Goal: Information Seeking & Learning: Check status

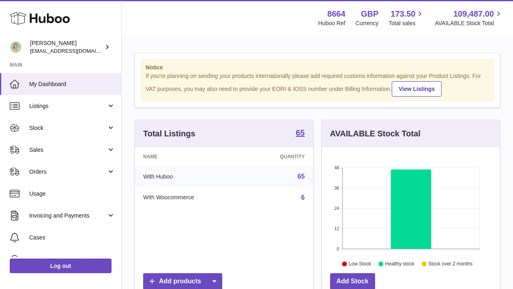
scroll to position [127, 178]
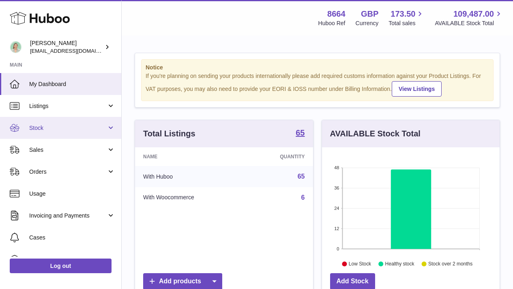
click at [101, 129] on span "Stock" at bounding box center [68, 128] width 78 height 8
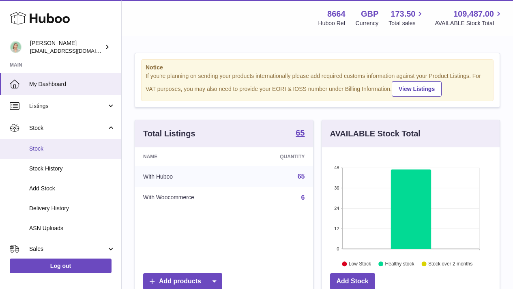
click at [82, 150] on span "Stock" at bounding box center [72, 149] width 86 height 8
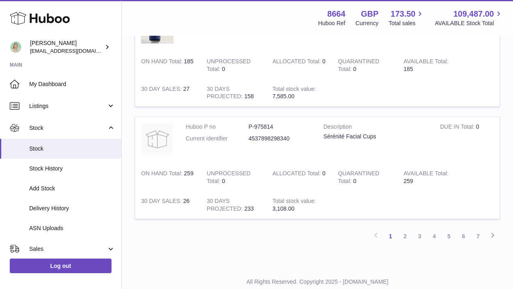
scroll to position [1064, 0]
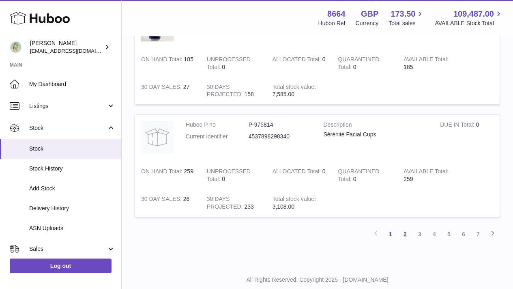
click at [409, 236] on link "2" at bounding box center [405, 234] width 15 height 15
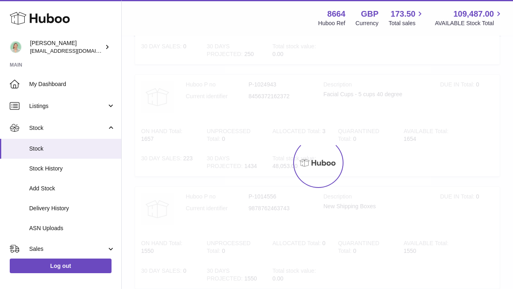
scroll to position [37, 0]
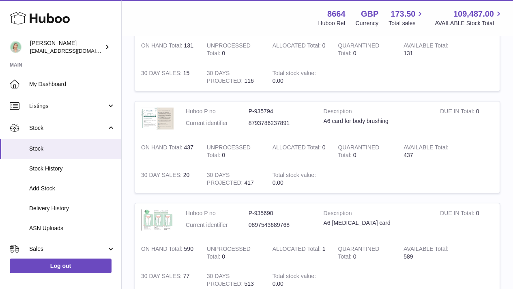
drag, startPoint x: 519, startPoint y: 50, endPoint x: 519, endPoint y: 120, distance: 69.4
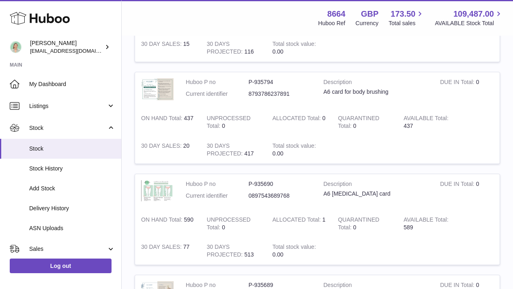
click at [492, 140] on td at bounding box center [416, 150] width 168 height 28
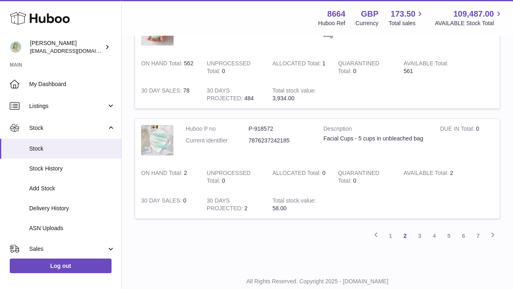
scroll to position [987, 0]
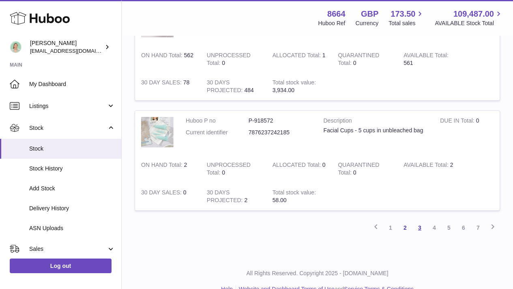
click at [422, 231] on link "3" at bounding box center [420, 227] width 15 height 15
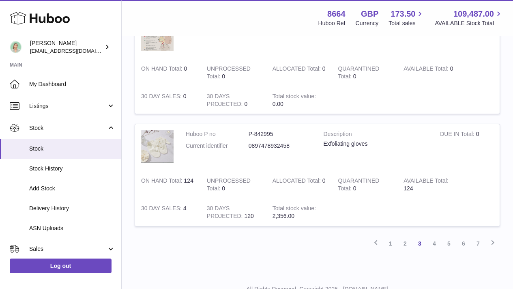
scroll to position [1074, 0]
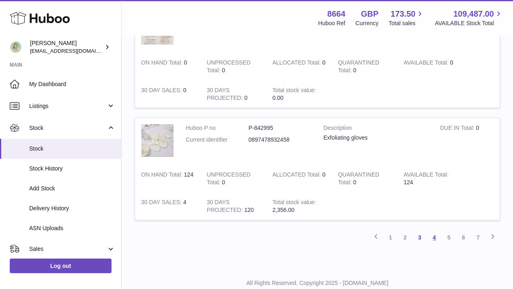
click at [437, 236] on link "4" at bounding box center [434, 237] width 15 height 15
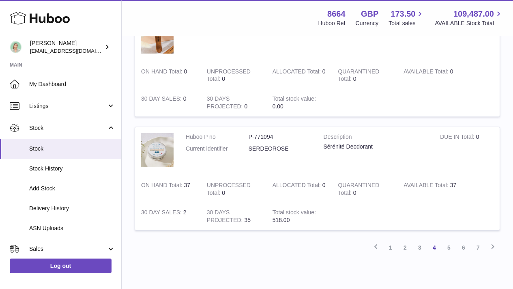
scroll to position [1115, 0]
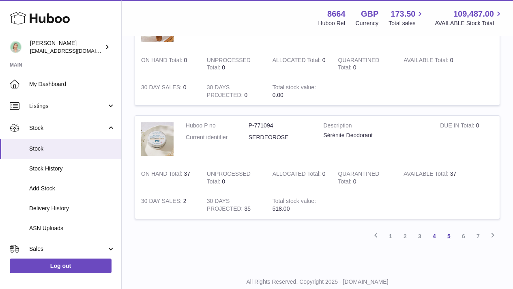
click at [453, 240] on link "5" at bounding box center [449, 236] width 15 height 15
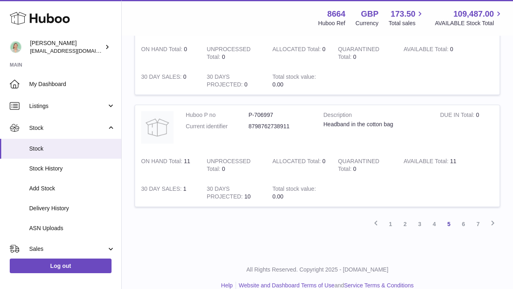
scroll to position [1135, 0]
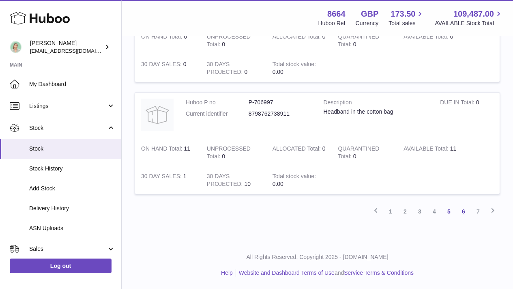
click at [460, 213] on link "6" at bounding box center [464, 211] width 15 height 15
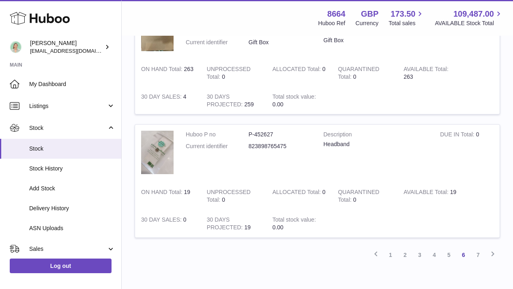
scroll to position [1044, 0]
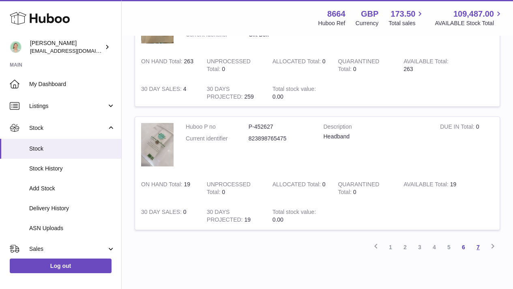
click at [481, 248] on link "7" at bounding box center [478, 247] width 15 height 15
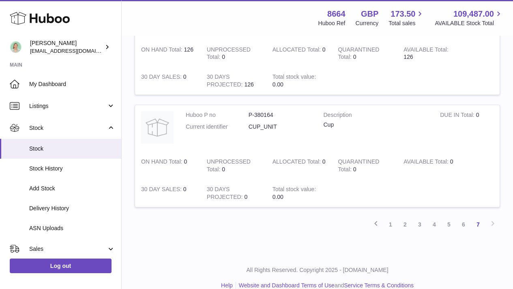
scroll to position [539, 0]
